Goal: Go to known website: Go to known website

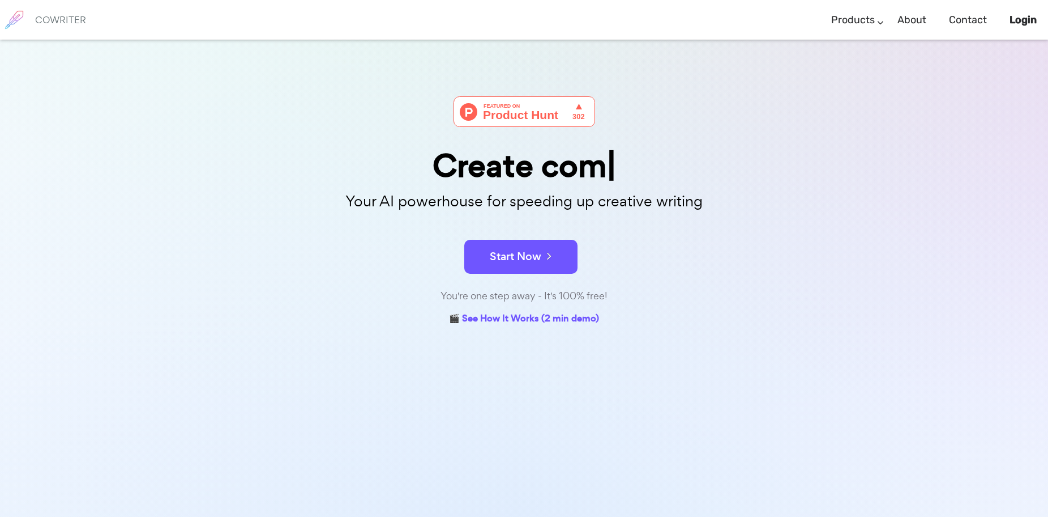
click at [58, 20] on h6 "COWRITER" at bounding box center [60, 20] width 51 height 10
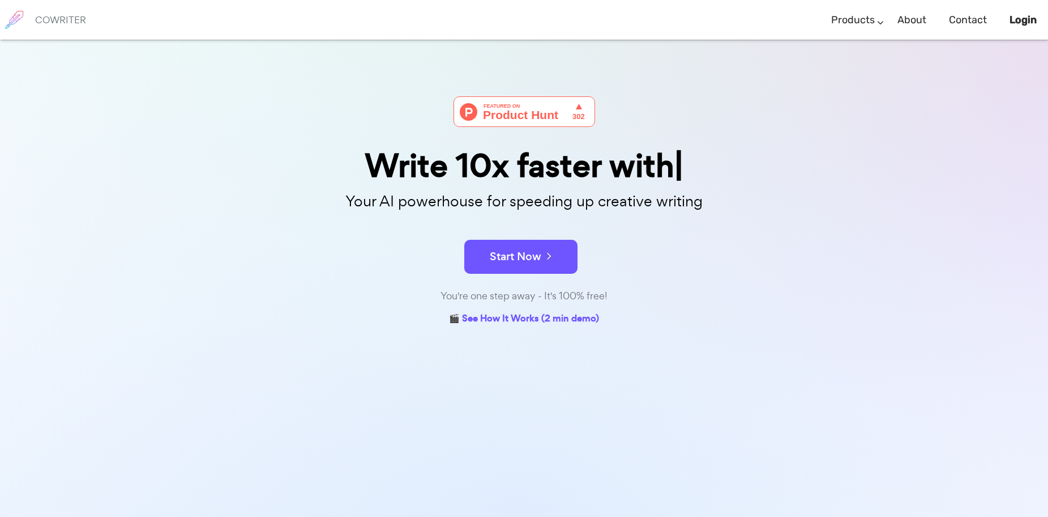
click at [58, 20] on h6 "COWRITER" at bounding box center [60, 20] width 51 height 10
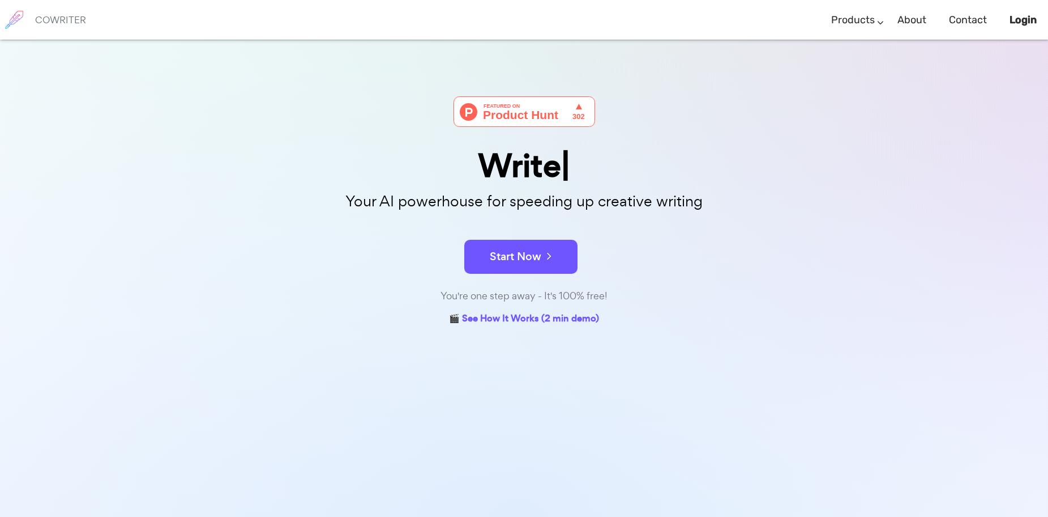
click at [58, 20] on h6 "COWRITER" at bounding box center [60, 20] width 51 height 10
